Goal: Task Accomplishment & Management: Manage account settings

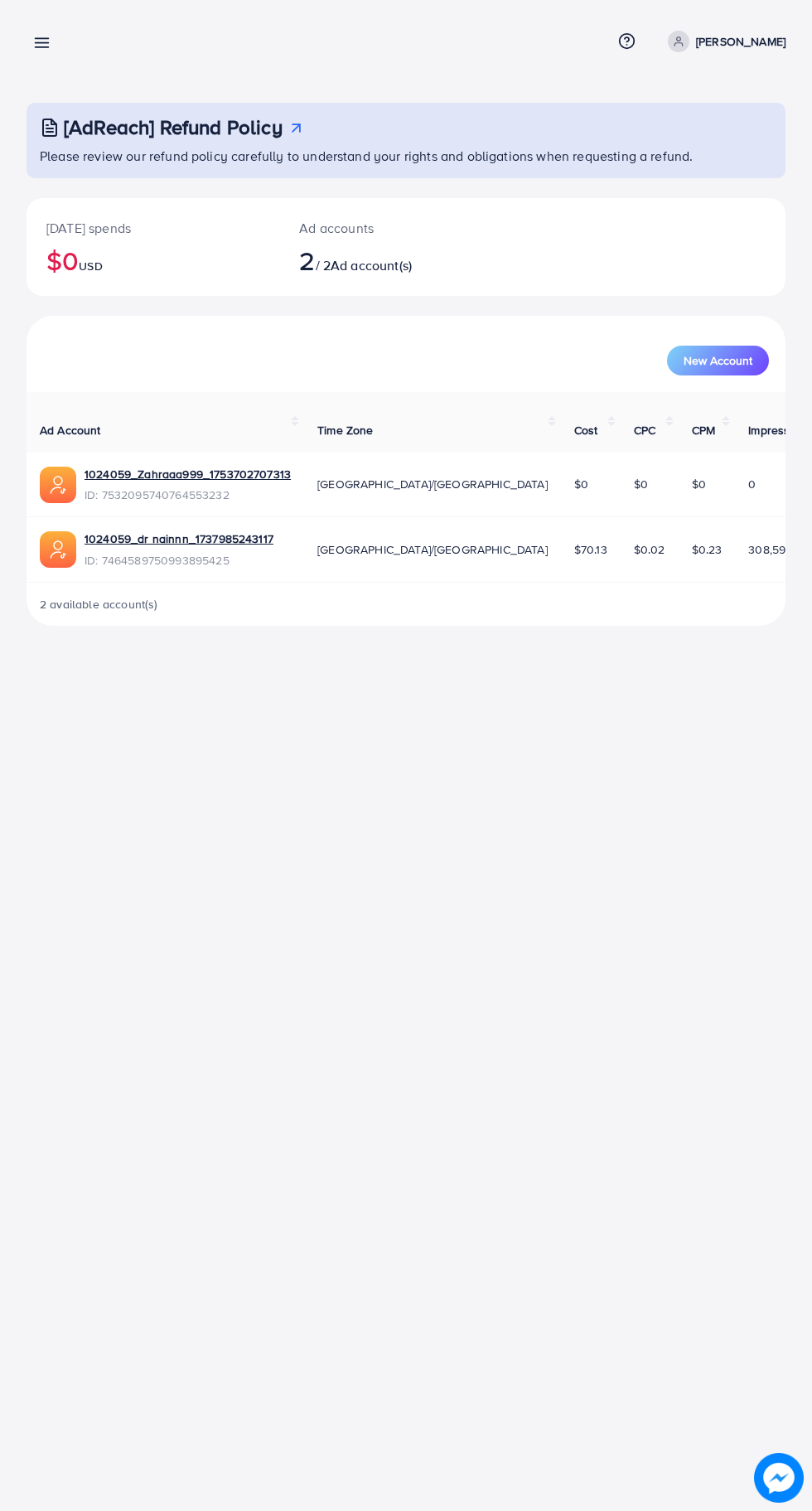
click at [42, 47] on line at bounding box center [42, 47] width 14 height 0
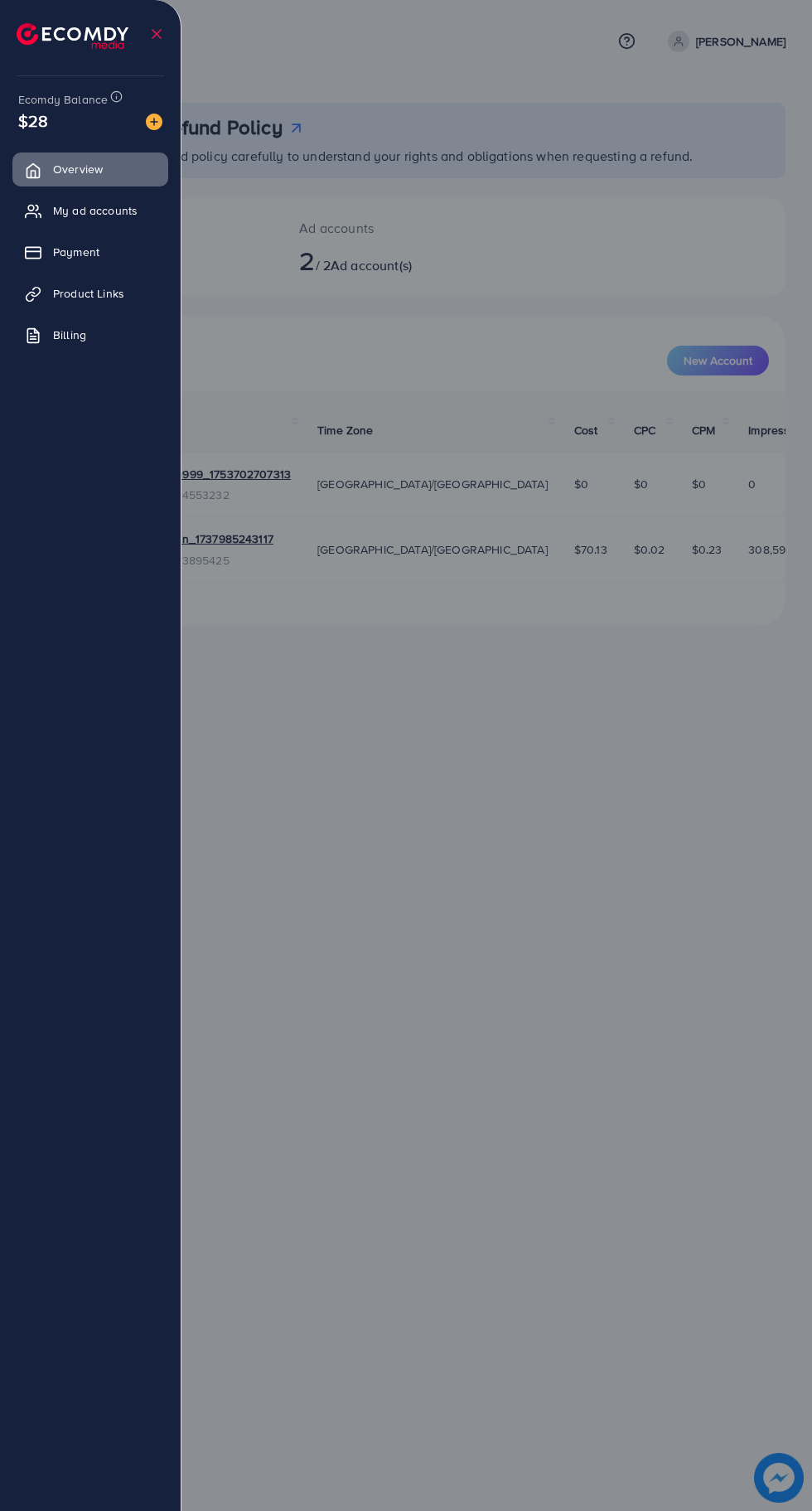
click at [140, 213] on link "My ad accounts" at bounding box center [90, 210] width 156 height 33
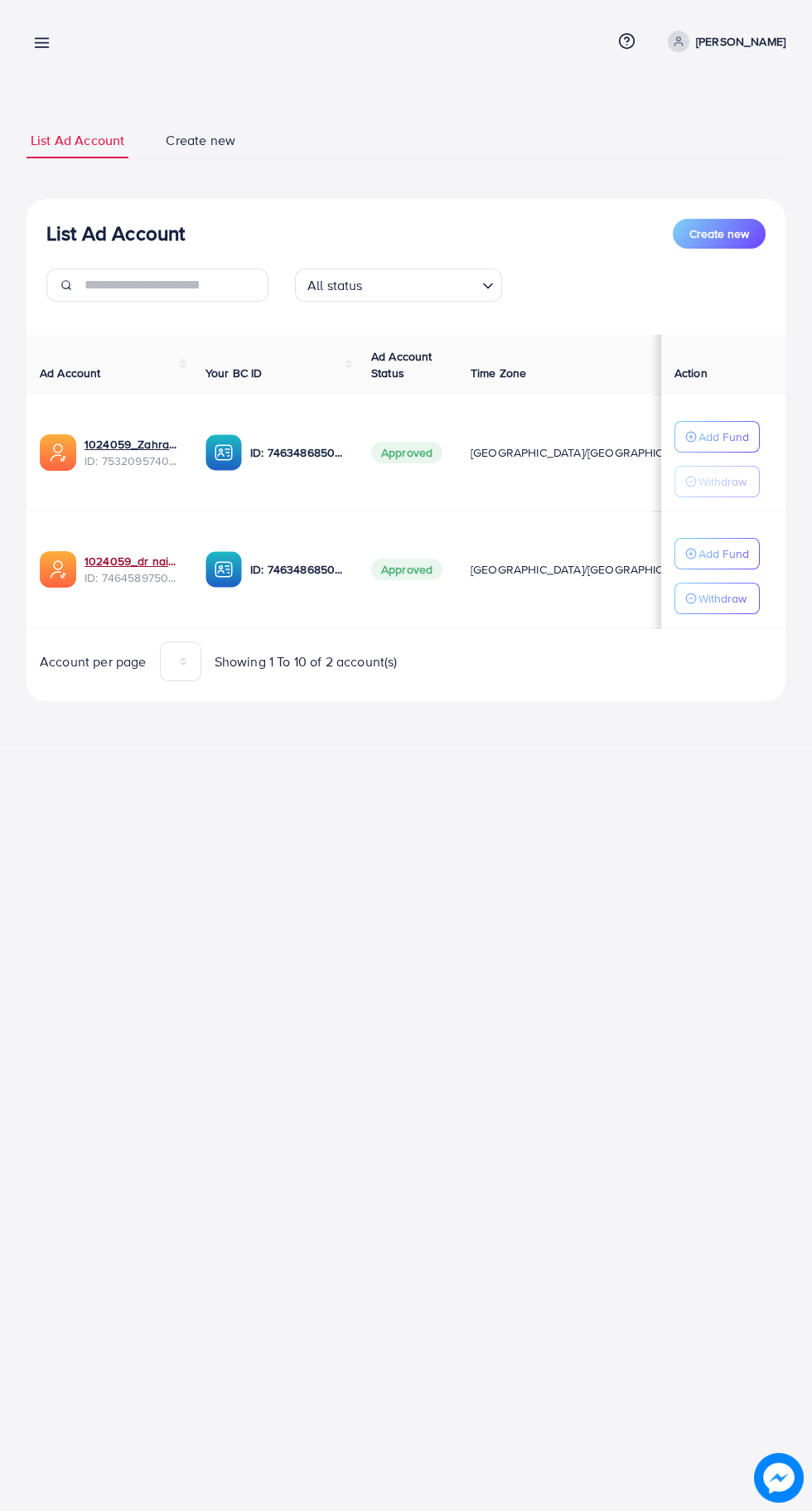
click at [123, 561] on link "1024059_dr nainnn_1737985243117" at bounding box center [131, 561] width 95 height 16
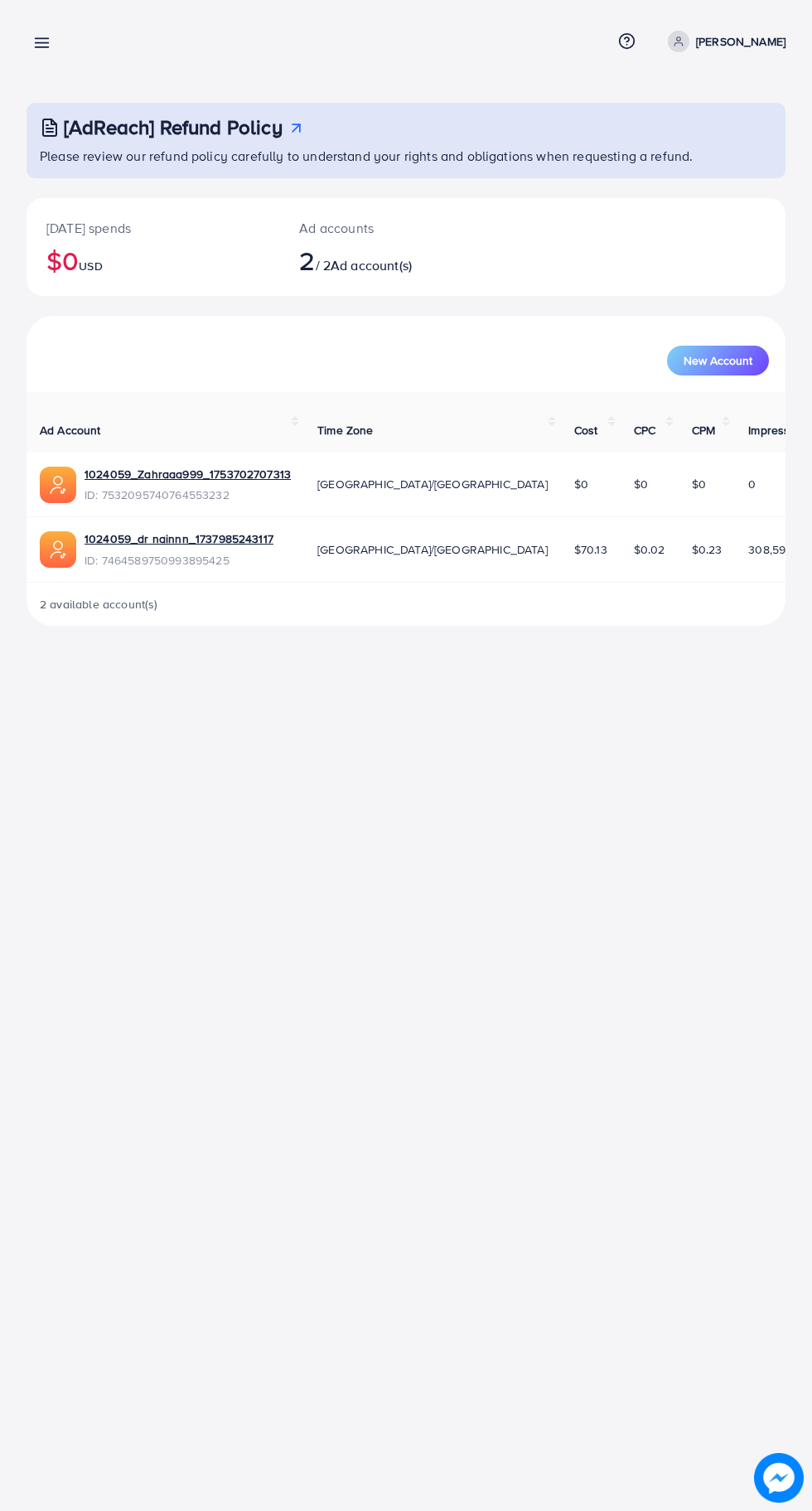
click at [47, 78] on div "[AdReach] Refund Policy Please review our refund policy carefully to understand…" at bounding box center [406, 326] width 812 height 652
click at [41, 43] on line at bounding box center [42, 43] width 14 height 0
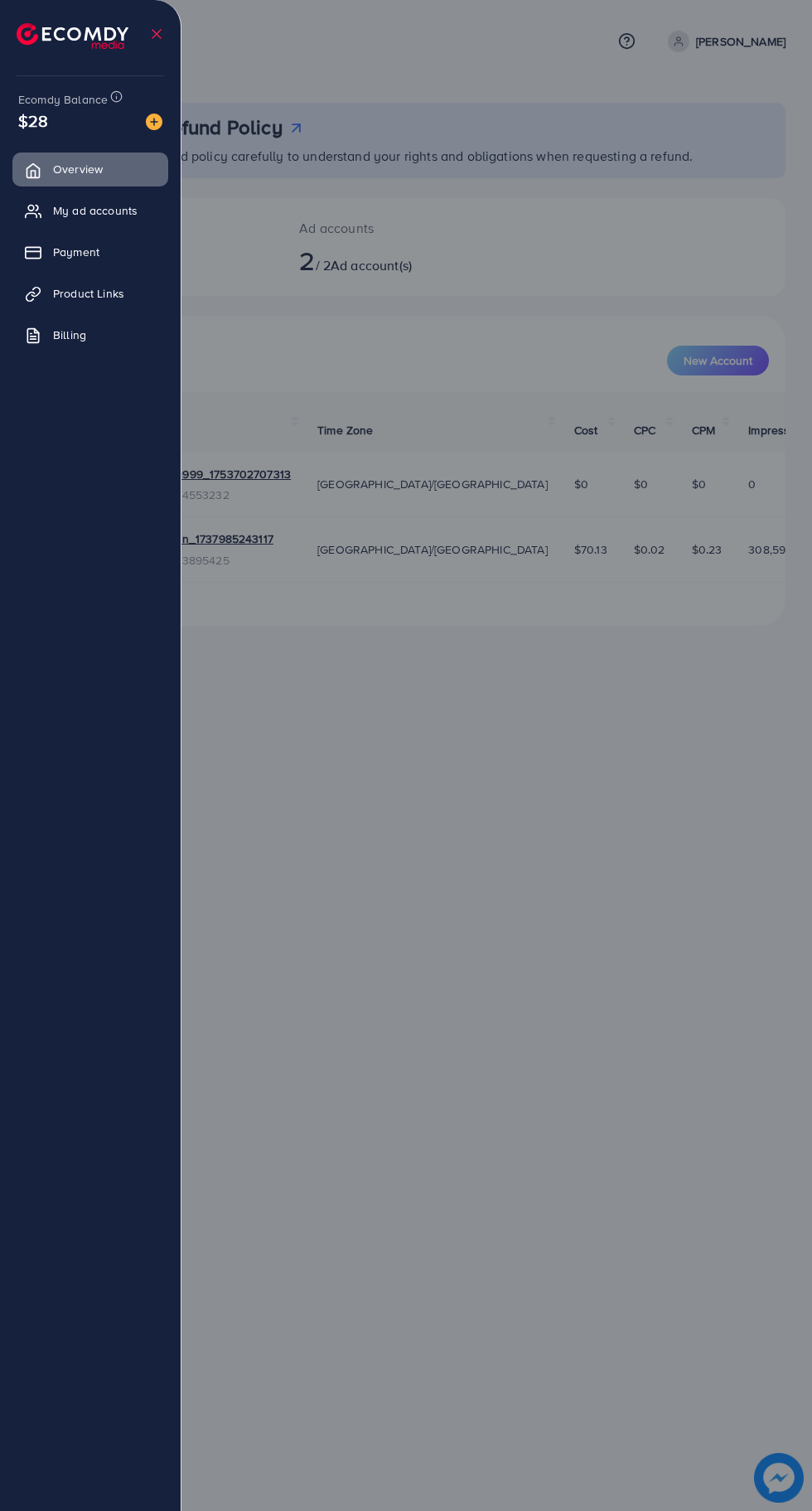
click at [73, 250] on span "Payment" at bounding box center [77, 252] width 47 height 16
click at [81, 204] on span "My ad accounts" at bounding box center [95, 211] width 85 height 16
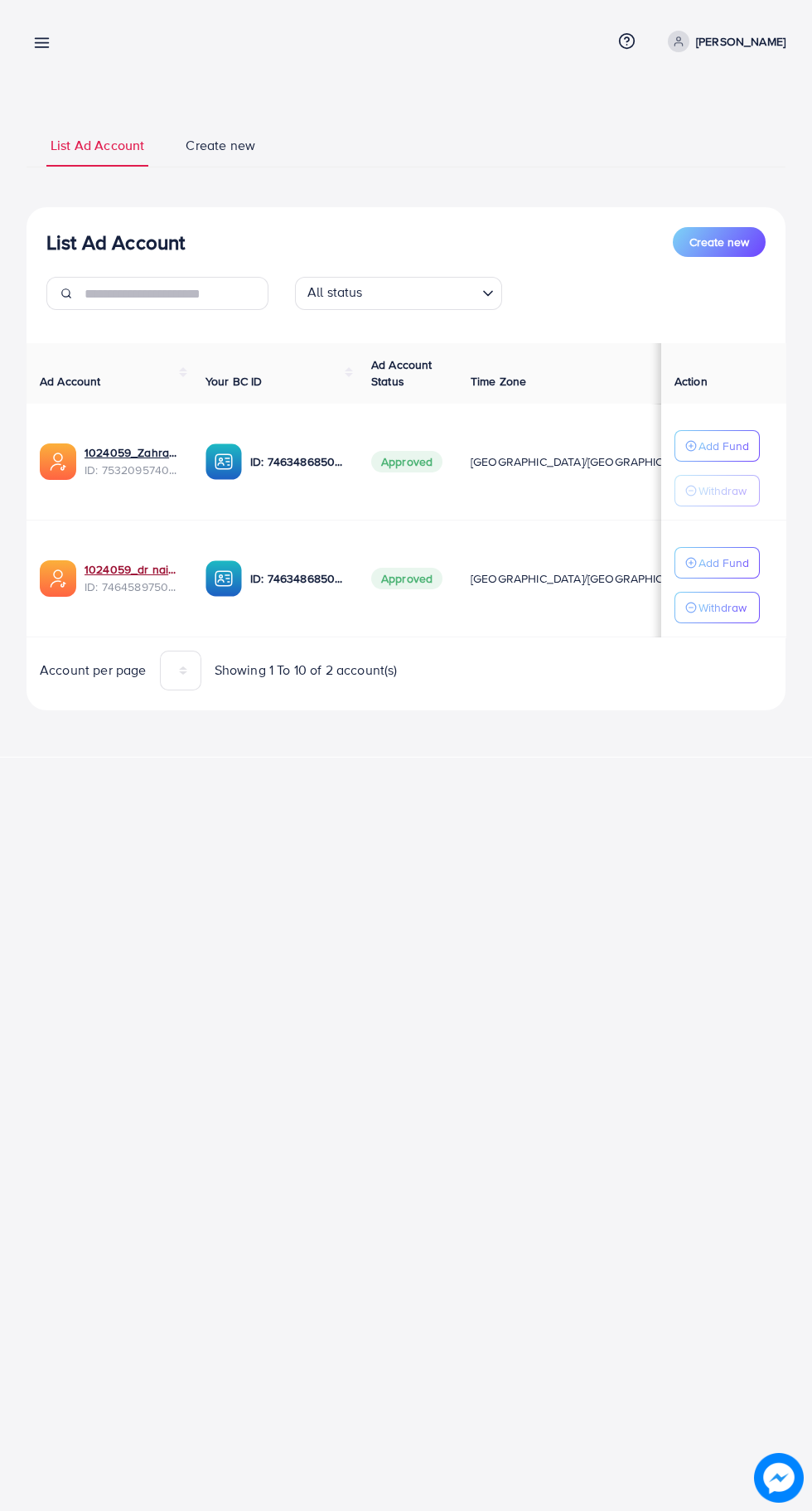
click at [123, 565] on link "1024059_dr nainnn_1737985243117" at bounding box center [131, 569] width 95 height 16
